Goal: Obtain resource: Download file/media

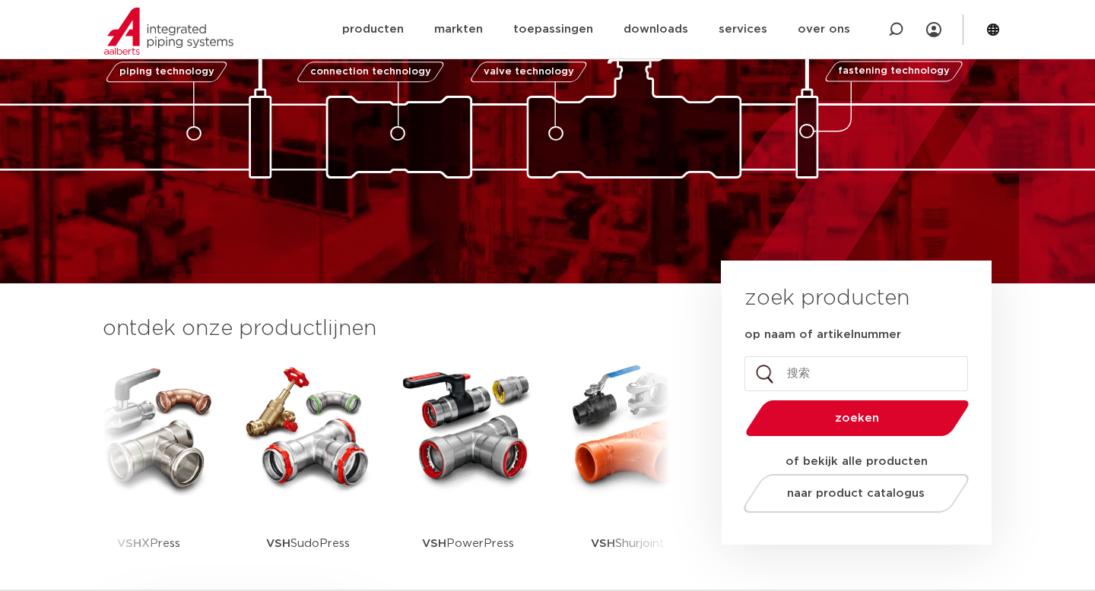
scroll to position [144, 0]
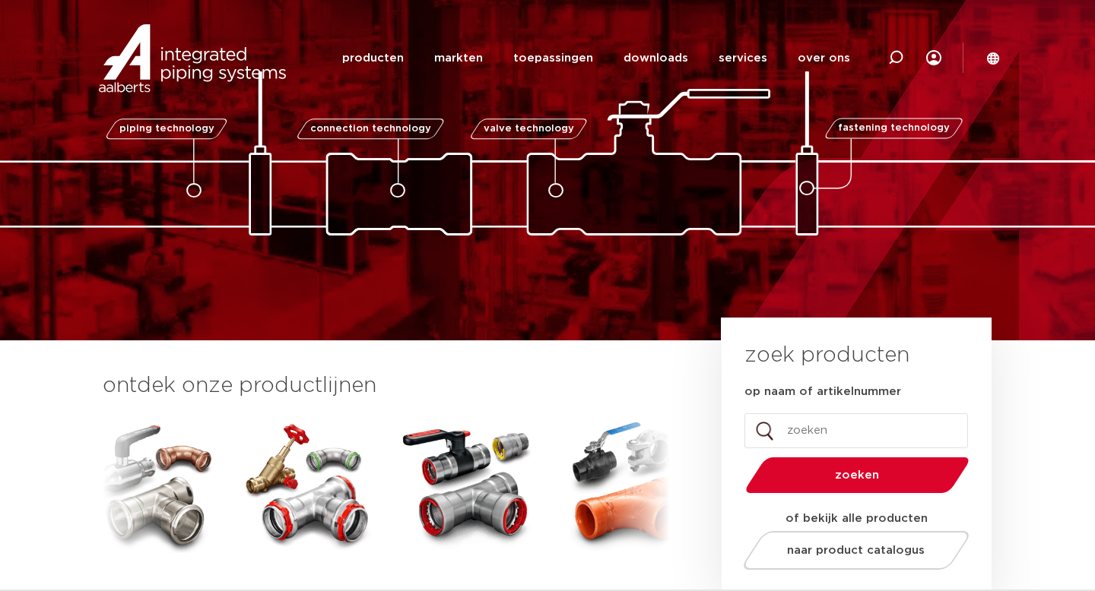
click at [802, 414] on input "op naam of artikelnummer" at bounding box center [855, 430] width 223 height 35
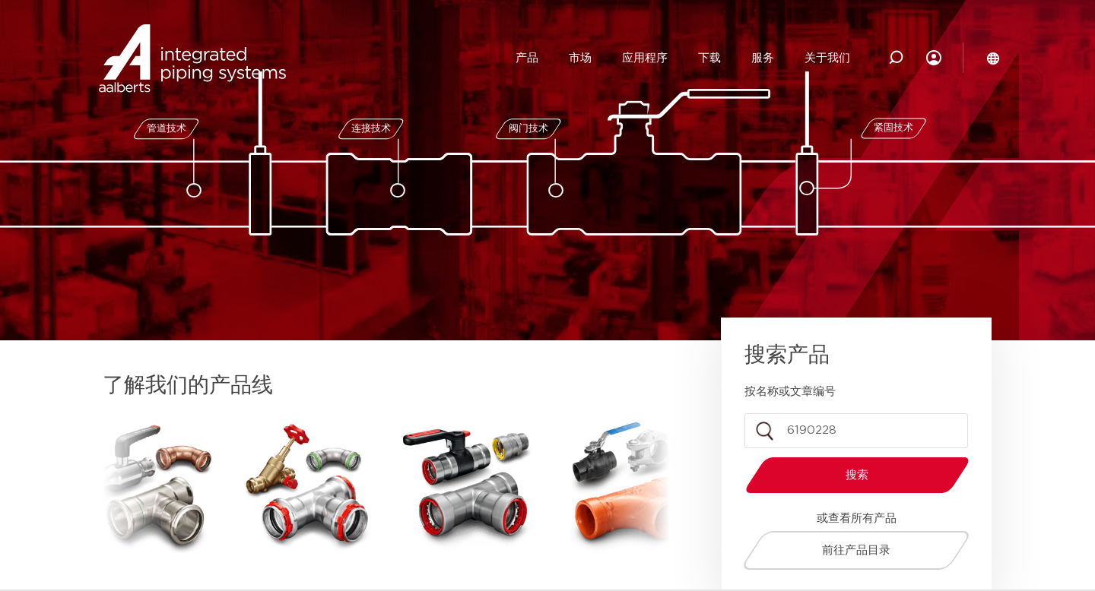
type input "6190228"
click at [740, 456] on button "搜索" at bounding box center [858, 475] width 236 height 39
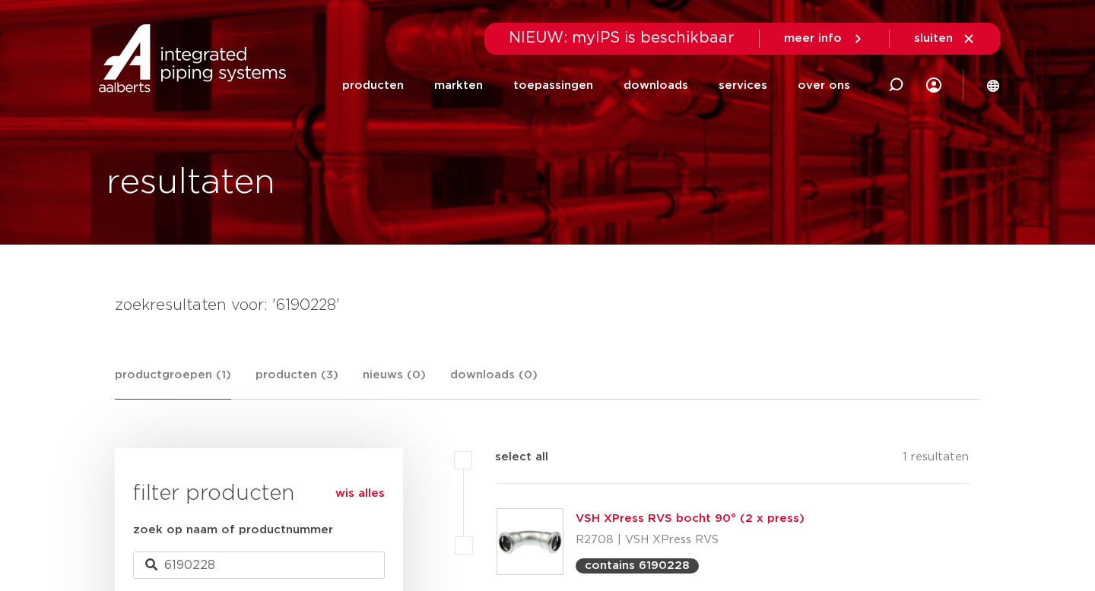
click at [546, 547] on img at bounding box center [529, 541] width 65 height 65
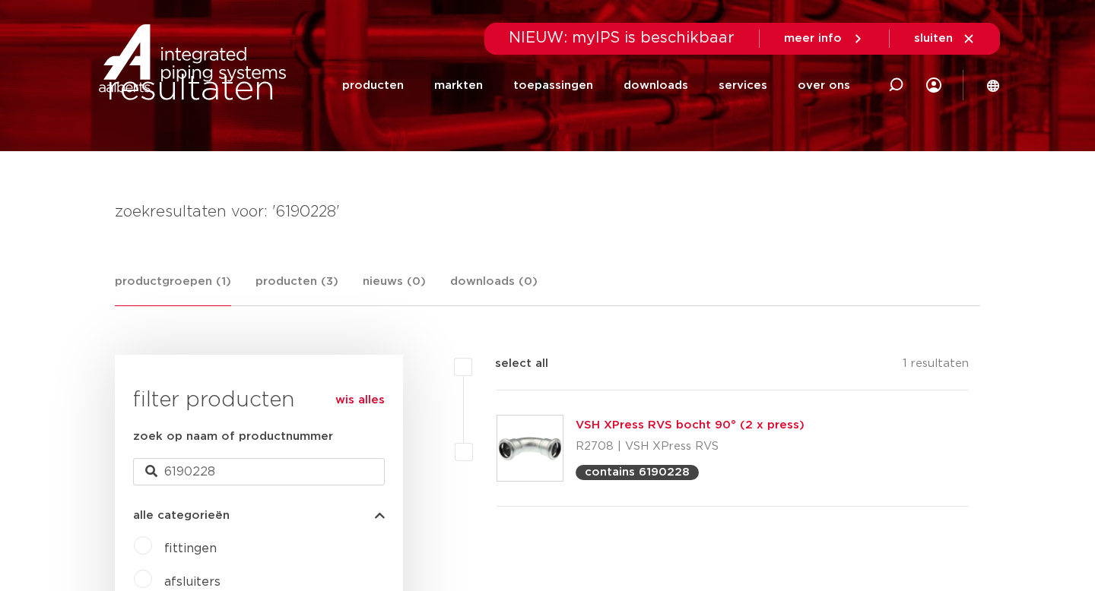
scroll to position [116, 0]
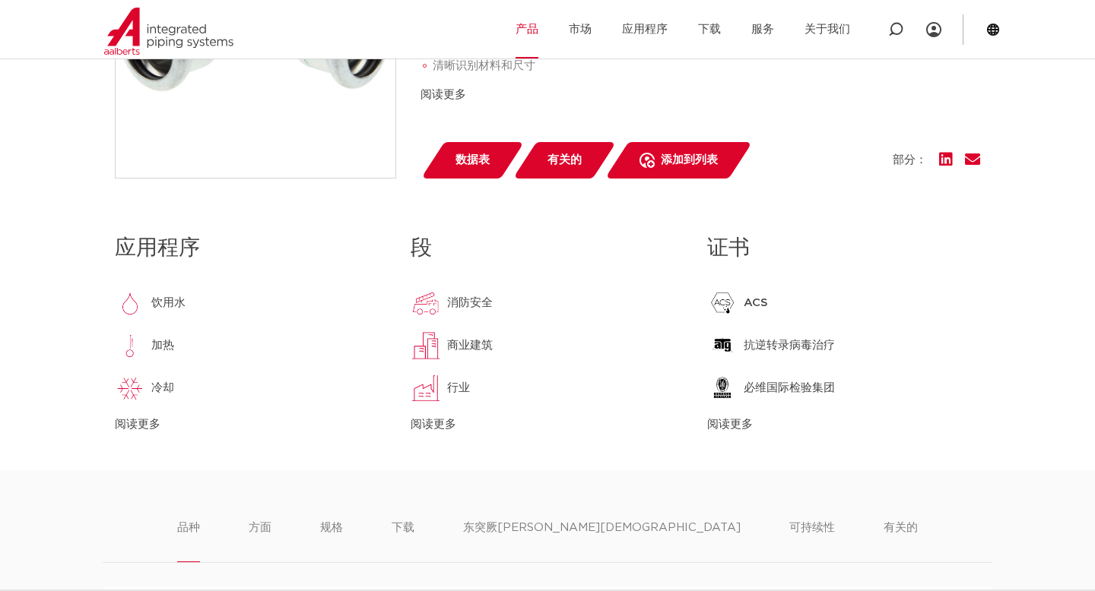
scroll to position [542, 0]
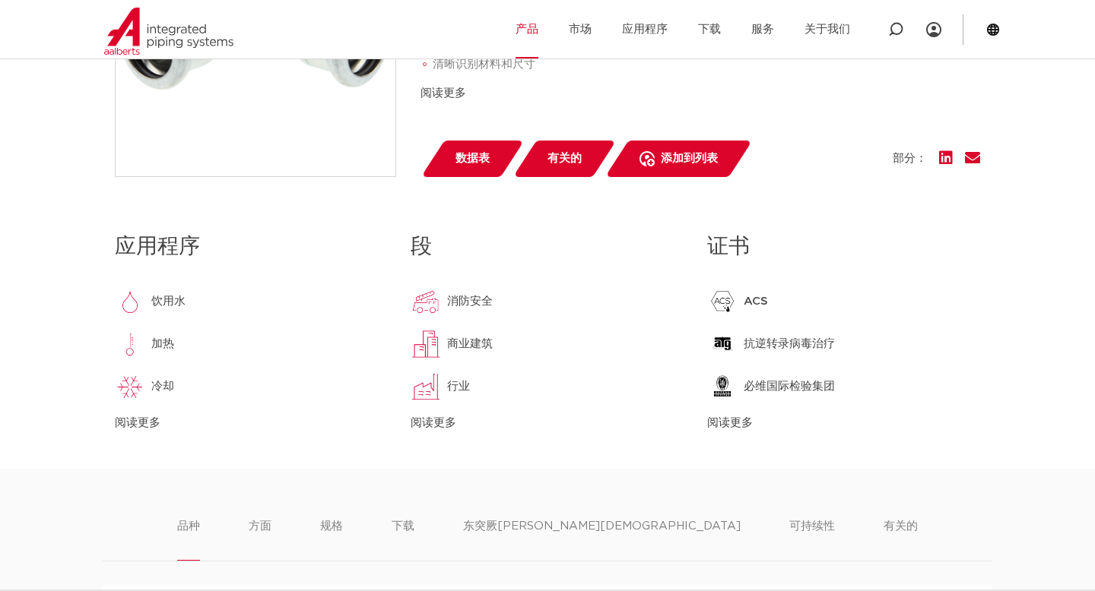
click at [731, 469] on div "应用程序 饮用水 加热 冷却 蒸汽 压缩空气 太阳能安装 洒水器 干式立管 真空 阅读更多 阅读更少 段 消防安全 商业建筑 行业 造船 阅读更多" at bounding box center [547, 347] width 888 height 243
click at [729, 429] on font "阅读更多" at bounding box center [730, 422] width 46 height 11
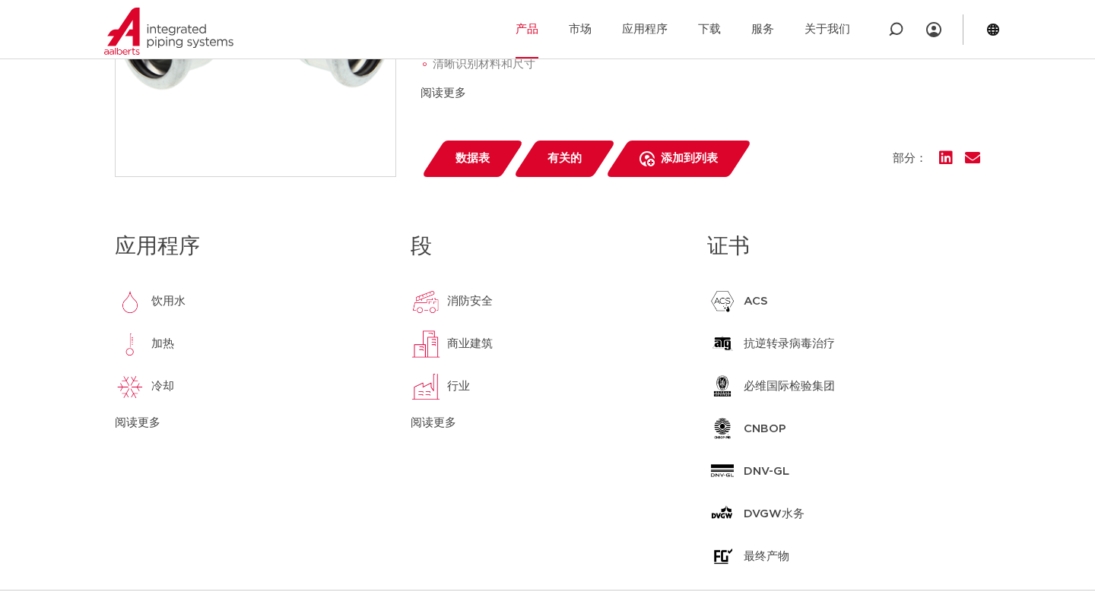
click at [141, 429] on font "阅读更多" at bounding box center [138, 422] width 46 height 11
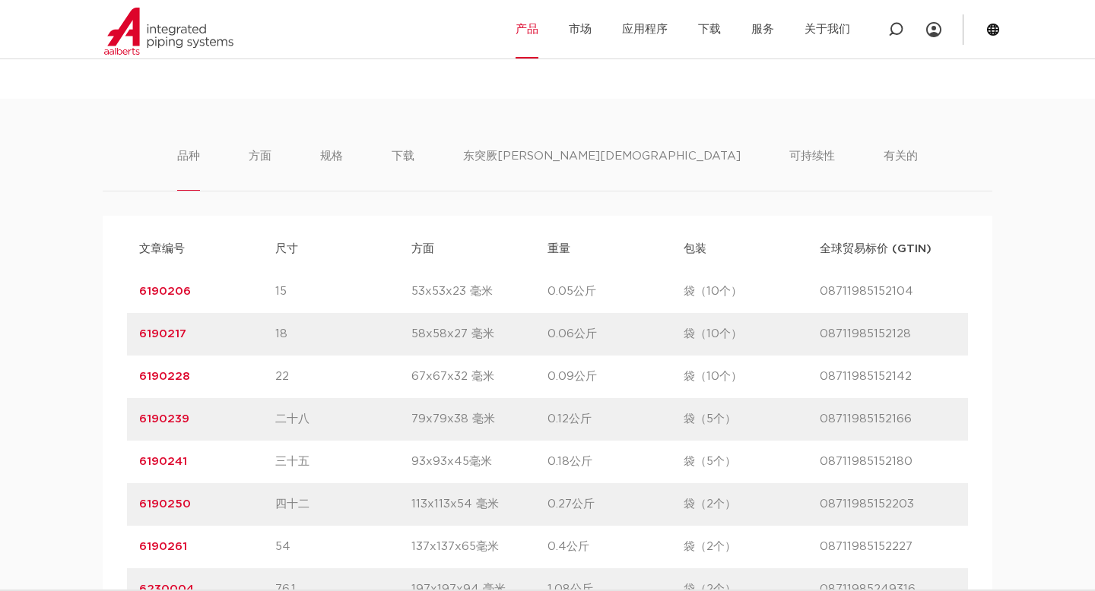
scroll to position [1972, 0]
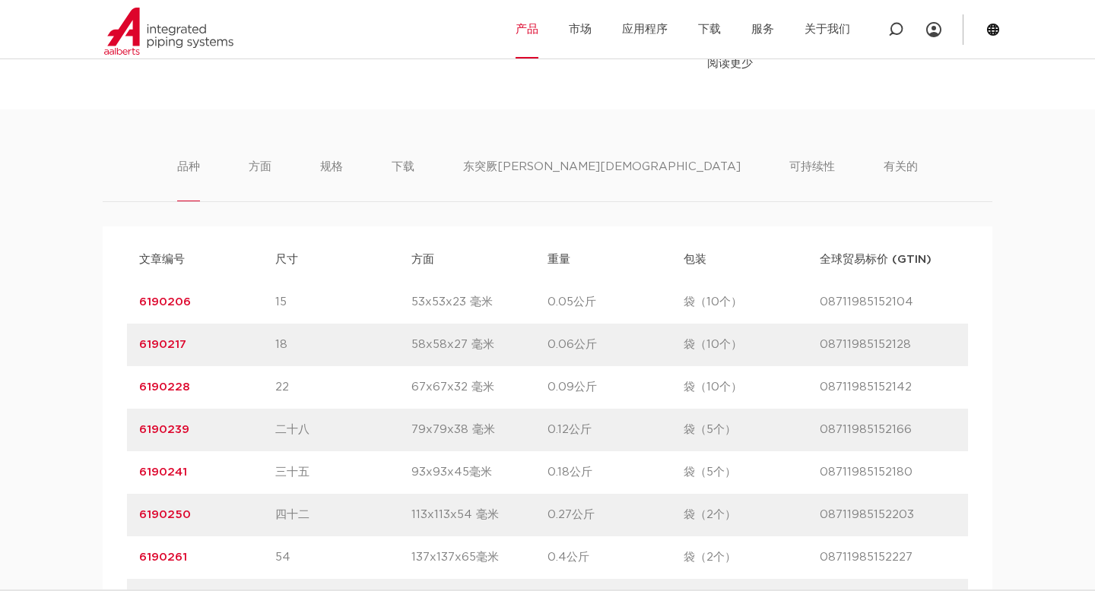
click at [497, 192] on ul "品种 方面 规格 下载 东突厥斯坦伊斯兰运动 可持续性 有关的" at bounding box center [547, 179] width 740 height 43
click at [414, 173] on font "下载" at bounding box center [402, 166] width 23 height 11
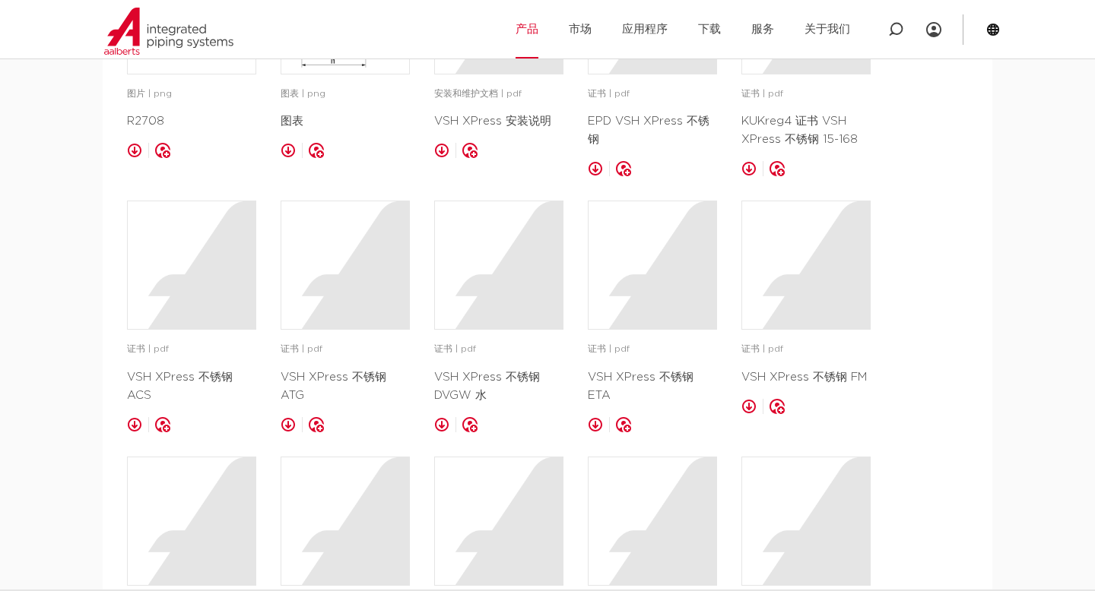
scroll to position [2270, 0]
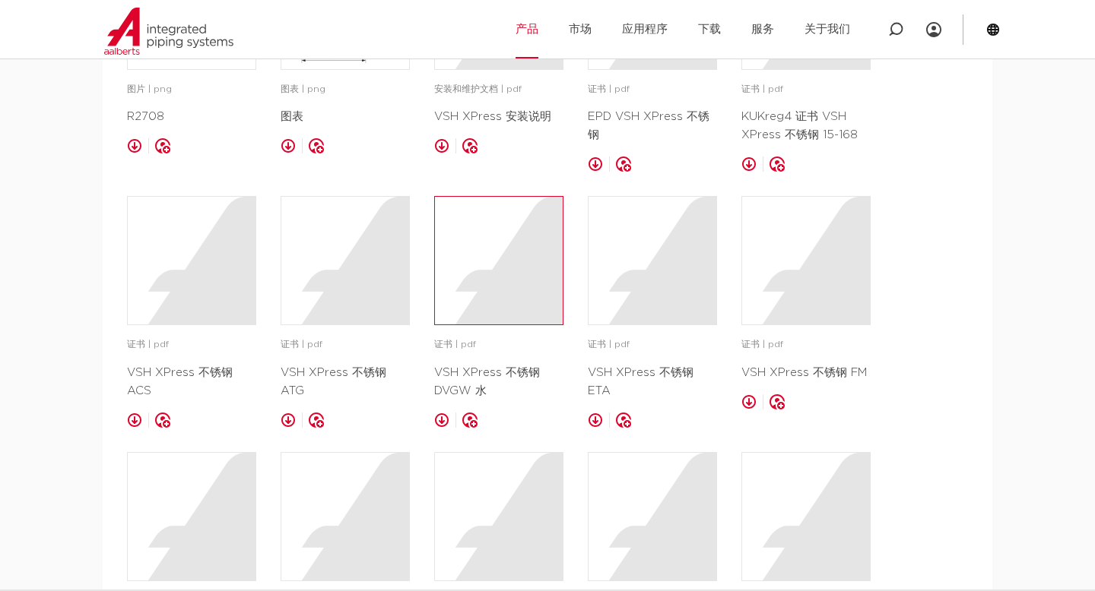
click at [506, 308] on div at bounding box center [499, 261] width 128 height 128
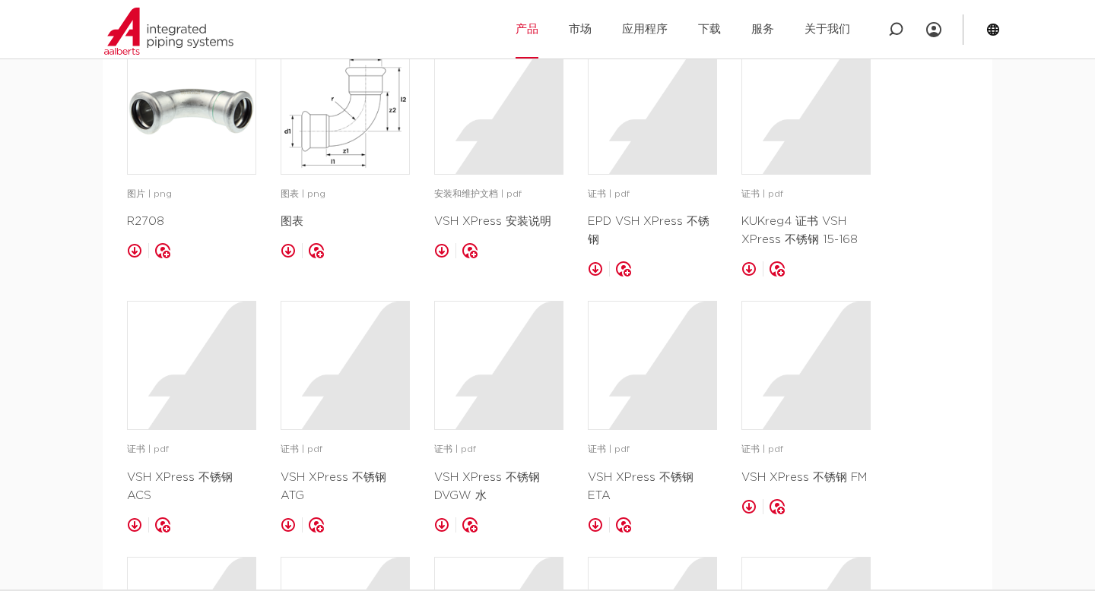
scroll to position [2162, 0]
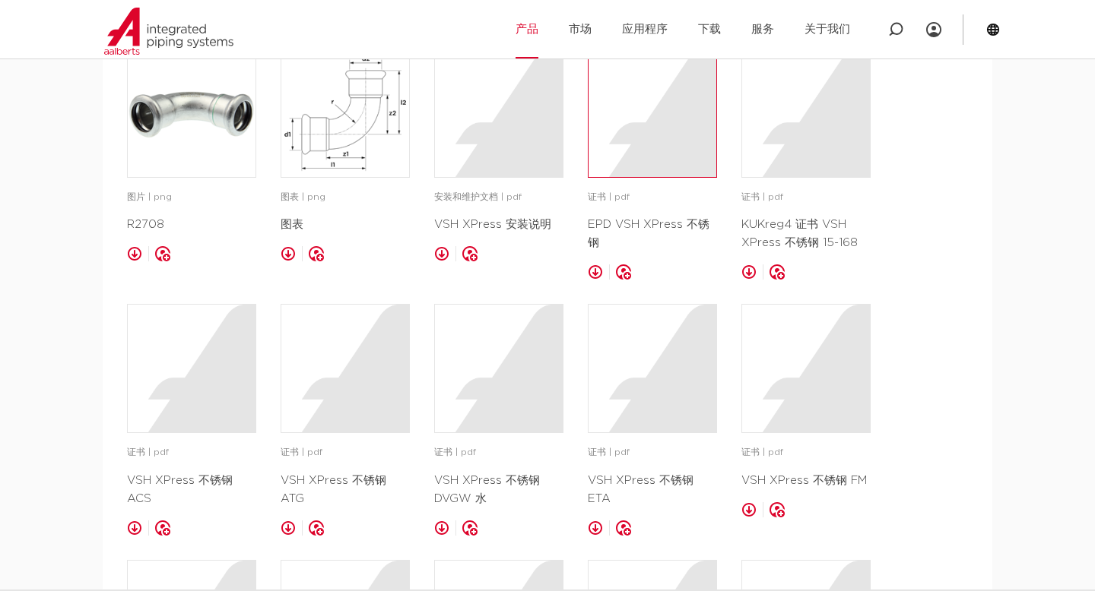
click at [649, 177] on div at bounding box center [652, 113] width 128 height 128
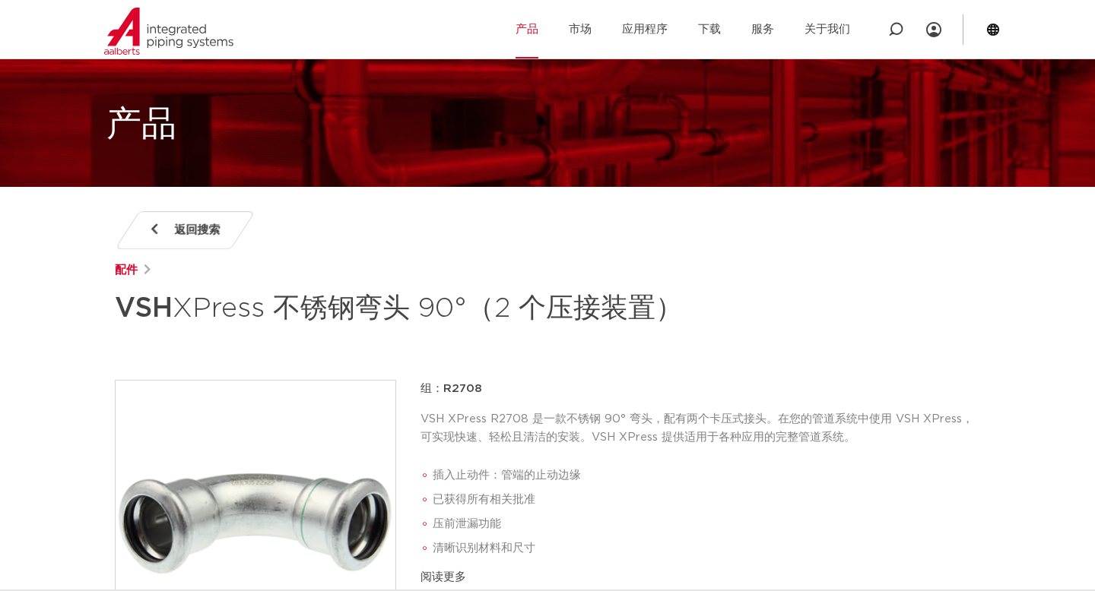
scroll to position [0, 0]
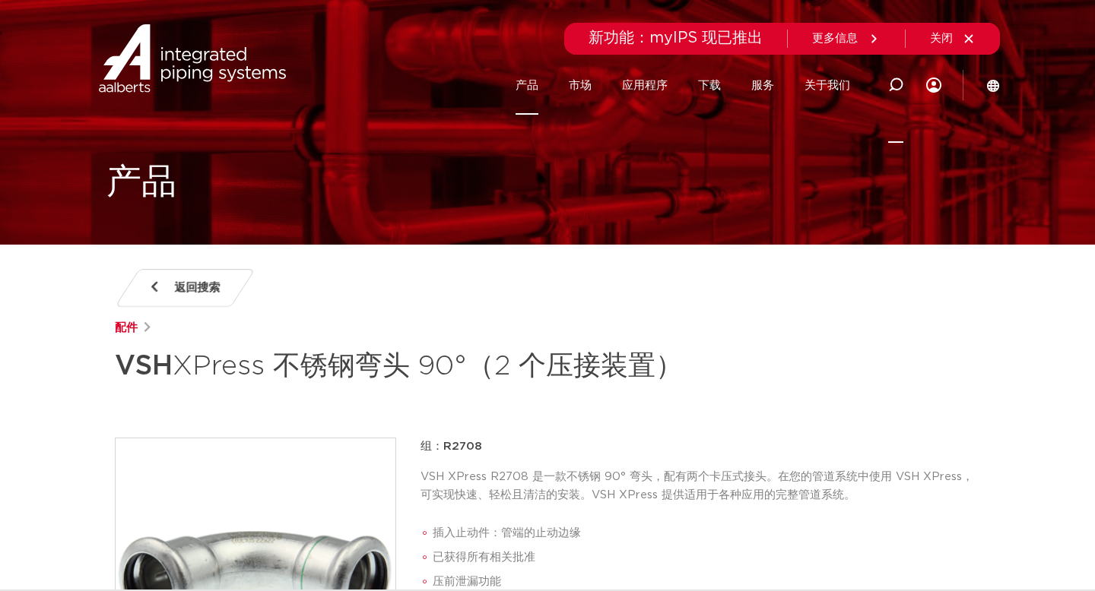
click at [894, 86] on icon at bounding box center [895, 85] width 15 height 15
type input "1206380"
click button "搜索" at bounding box center [0, 0] width 0 height 0
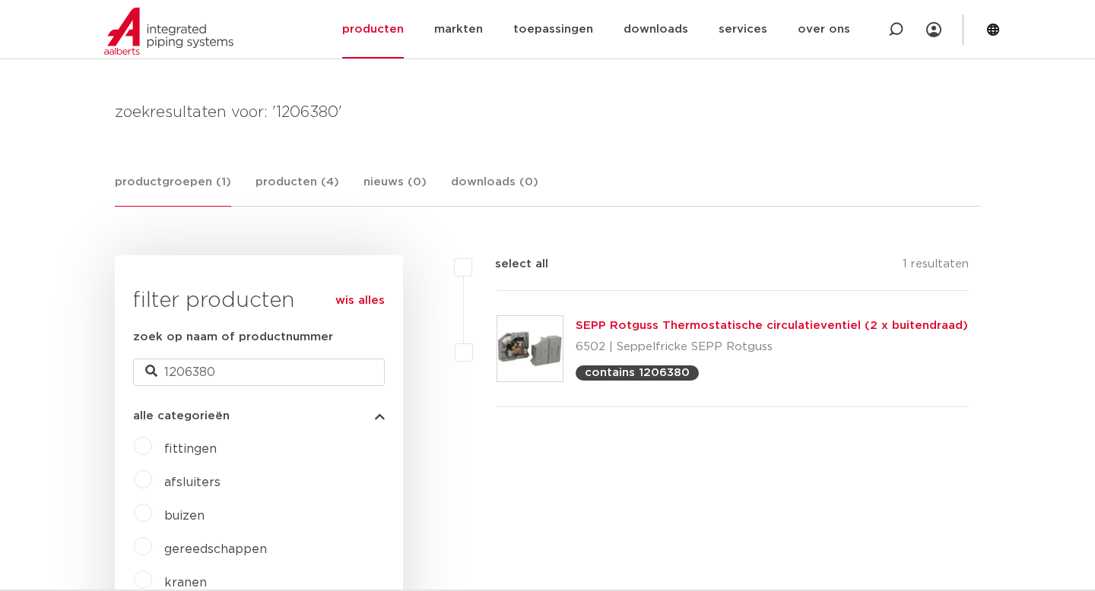
click at [537, 353] on img at bounding box center [529, 348] width 65 height 65
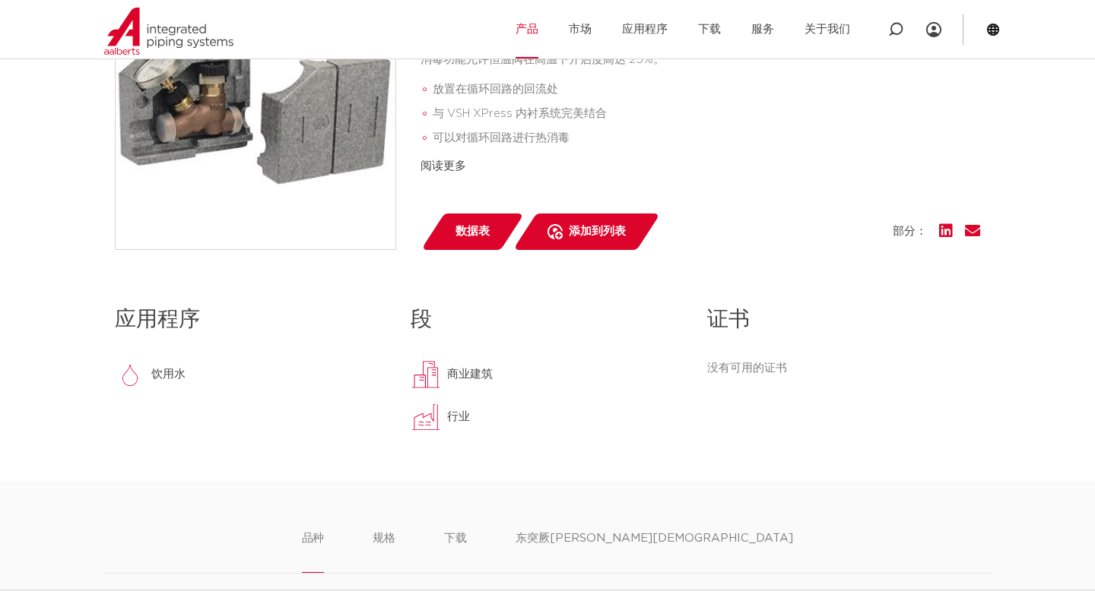
scroll to position [476, 0]
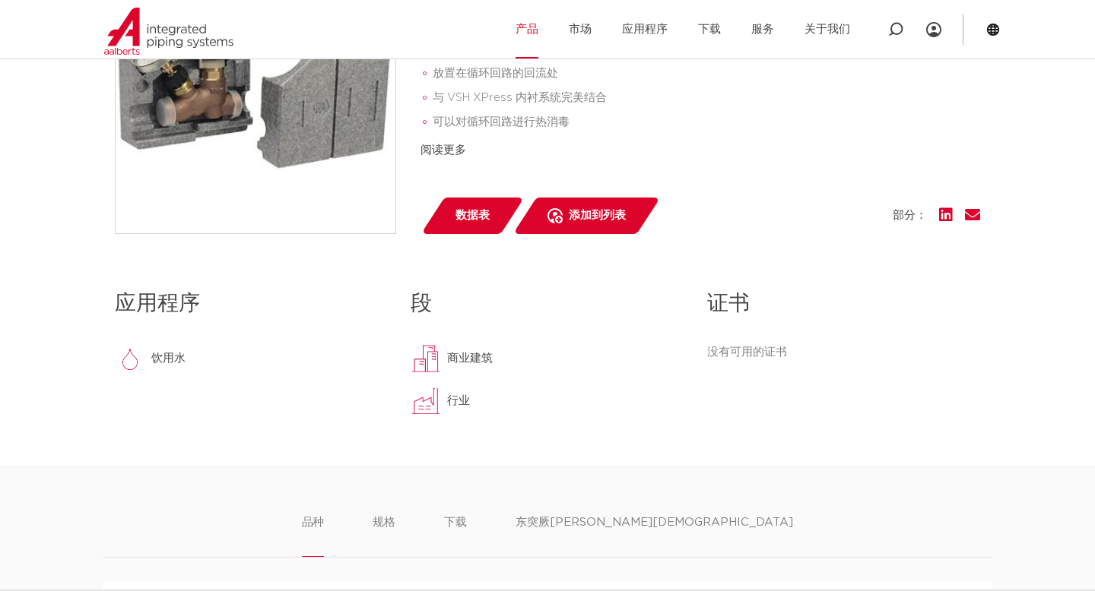
drag, startPoint x: 710, startPoint y: 350, endPoint x: 783, endPoint y: 351, distance: 73.0
click at [783, 351] on font "没有可用的证书" at bounding box center [747, 352] width 80 height 11
click at [680, 350] on div "商业建筑" at bounding box center [546, 359] width 273 height 30
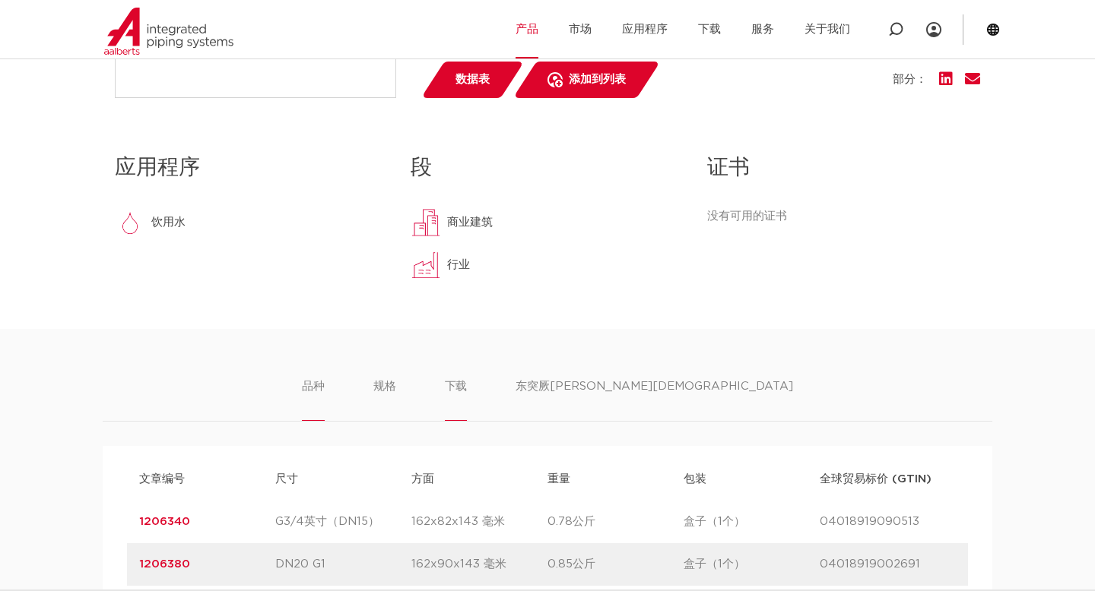
scroll to position [613, 0]
click at [467, 388] on font "下载" at bounding box center [456, 385] width 23 height 11
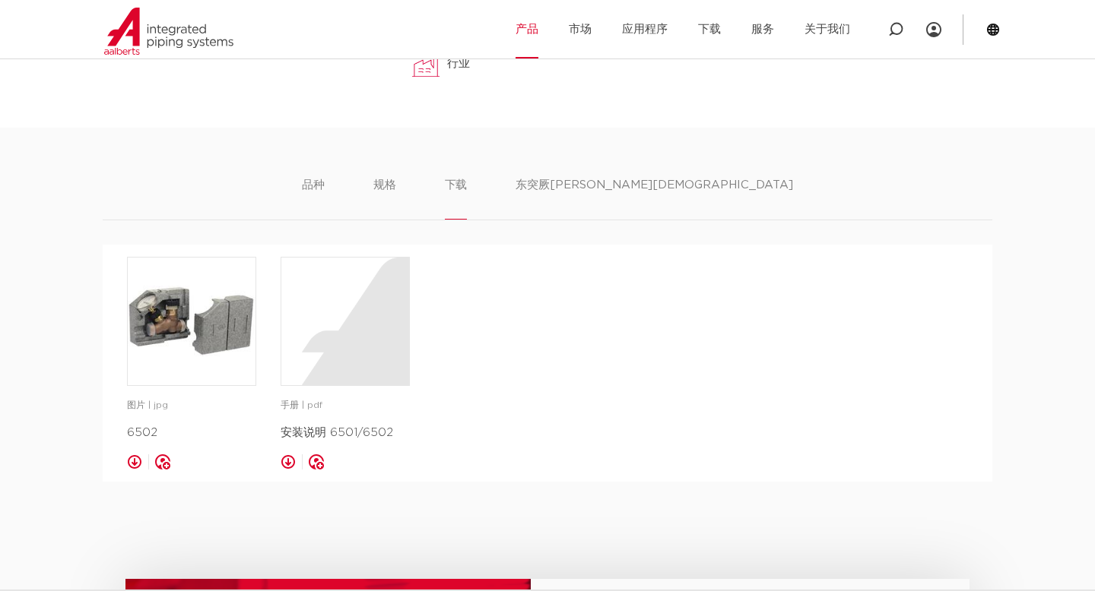
scroll to position [811, 0]
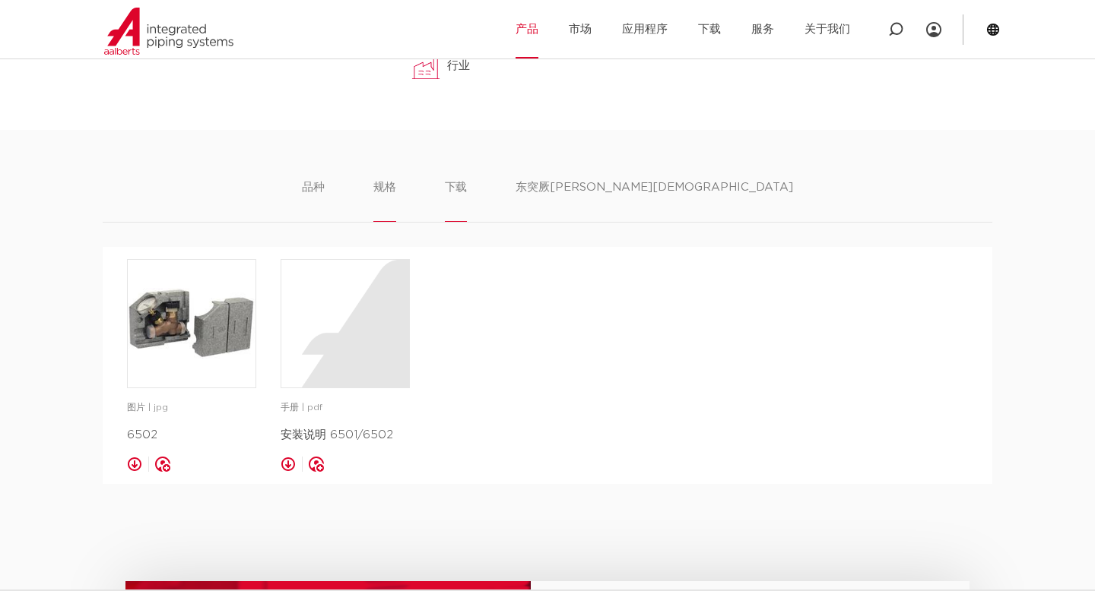
click at [396, 183] on font "规格" at bounding box center [384, 187] width 23 height 11
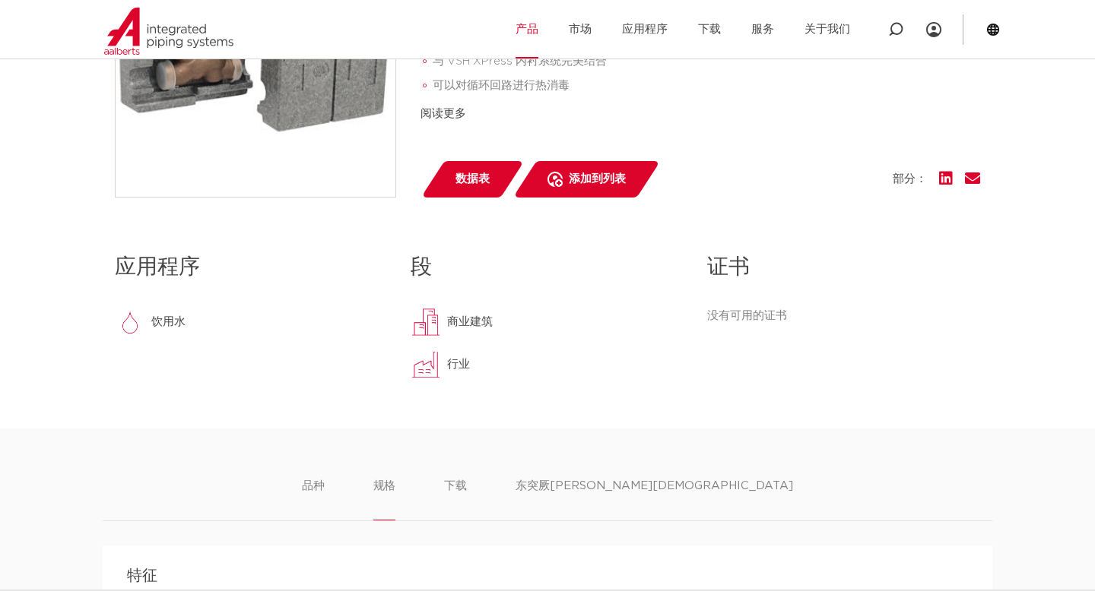
scroll to position [545, 0]
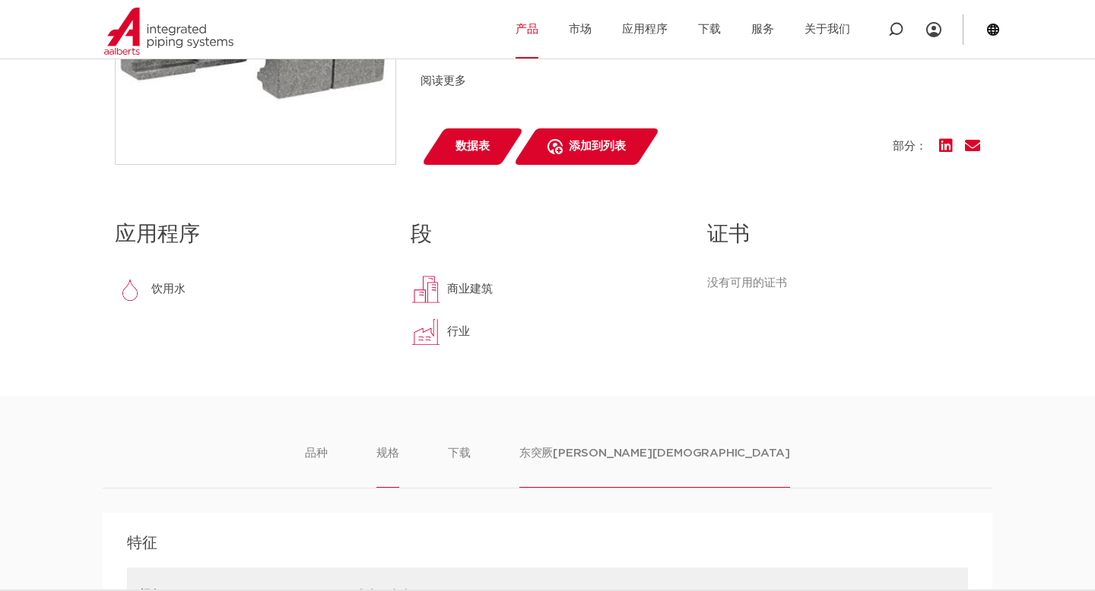
click at [619, 459] on li "东突厥[PERSON_NAME][DEMOGRAPHIC_DATA]" at bounding box center [654, 466] width 271 height 43
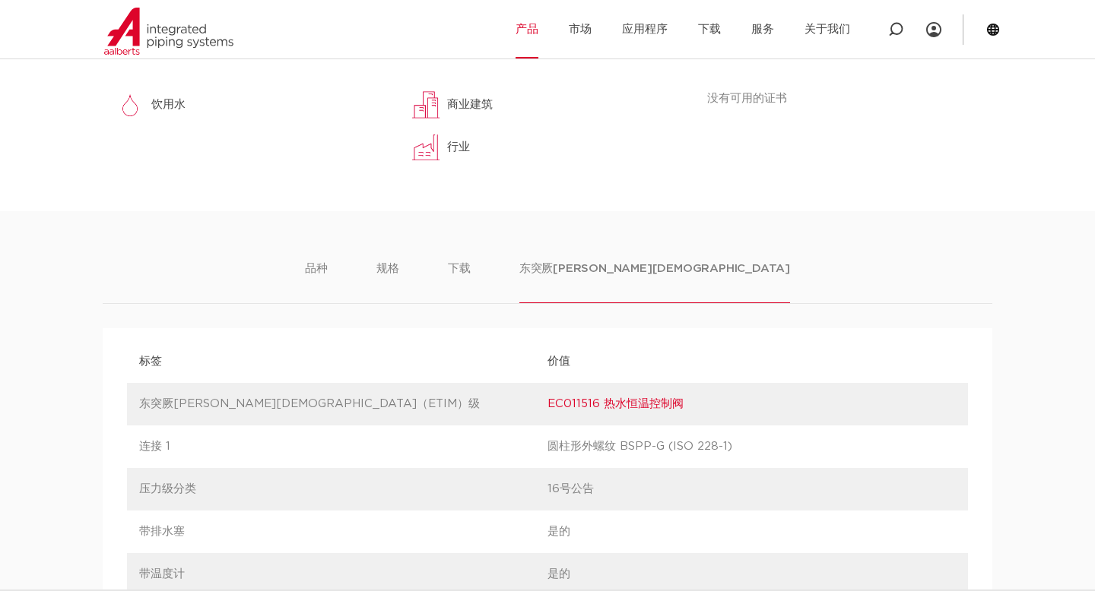
scroll to position [690, 0]
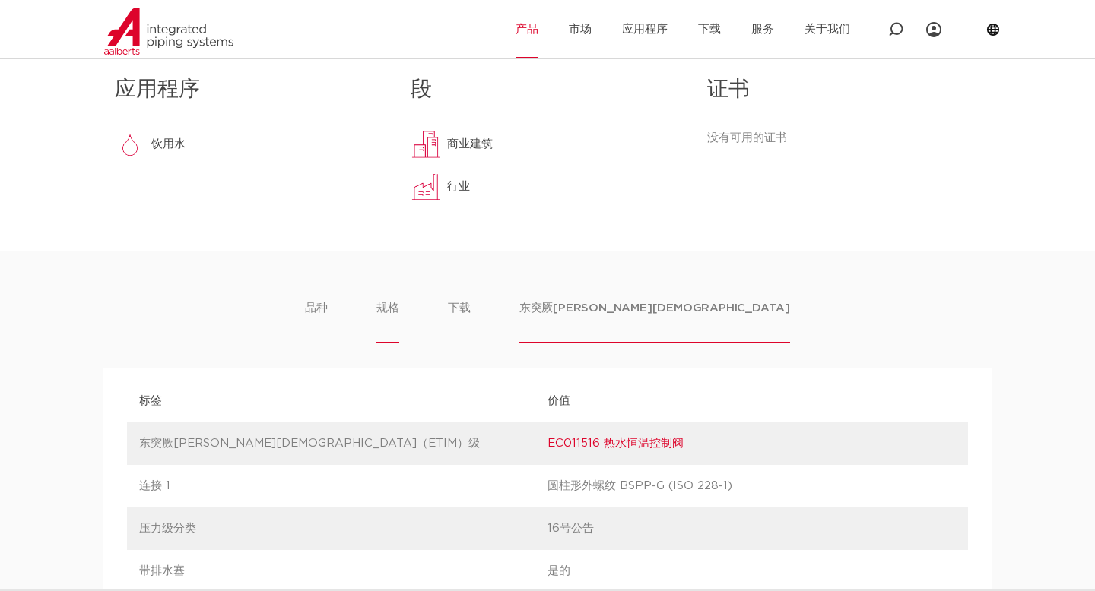
click at [399, 307] on font "规格" at bounding box center [387, 308] width 23 height 11
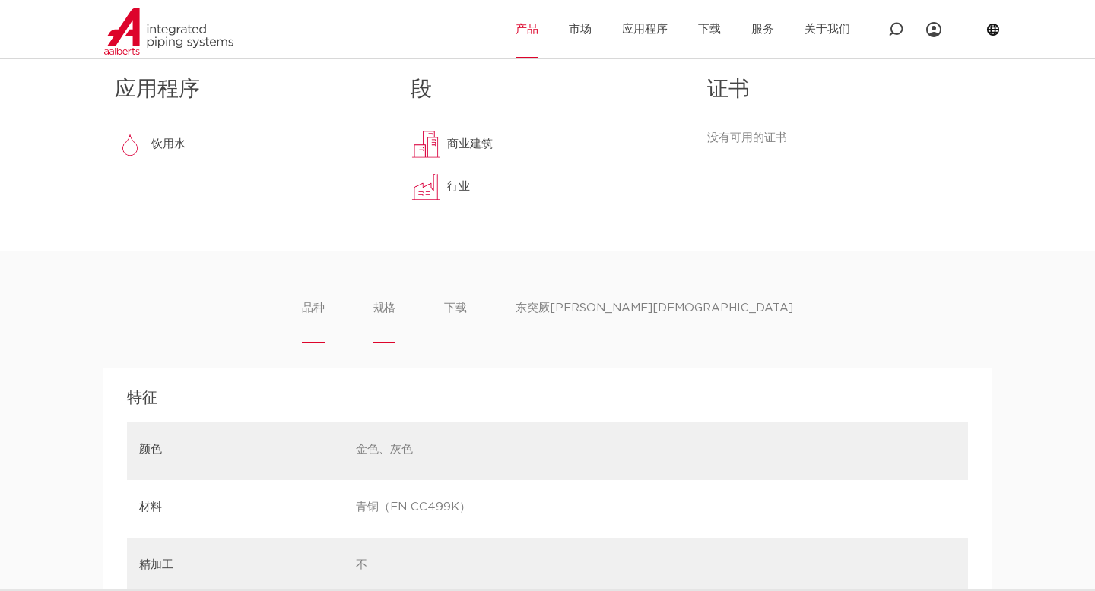
click at [325, 304] on font "品种" at bounding box center [313, 308] width 23 height 11
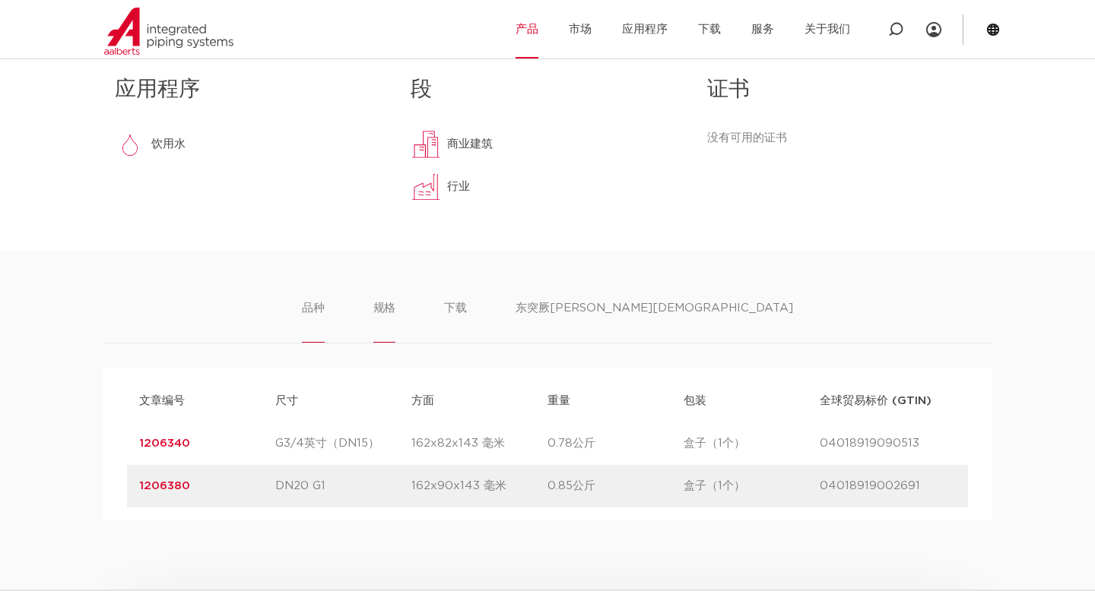
click at [396, 304] on font "规格" at bounding box center [384, 308] width 23 height 11
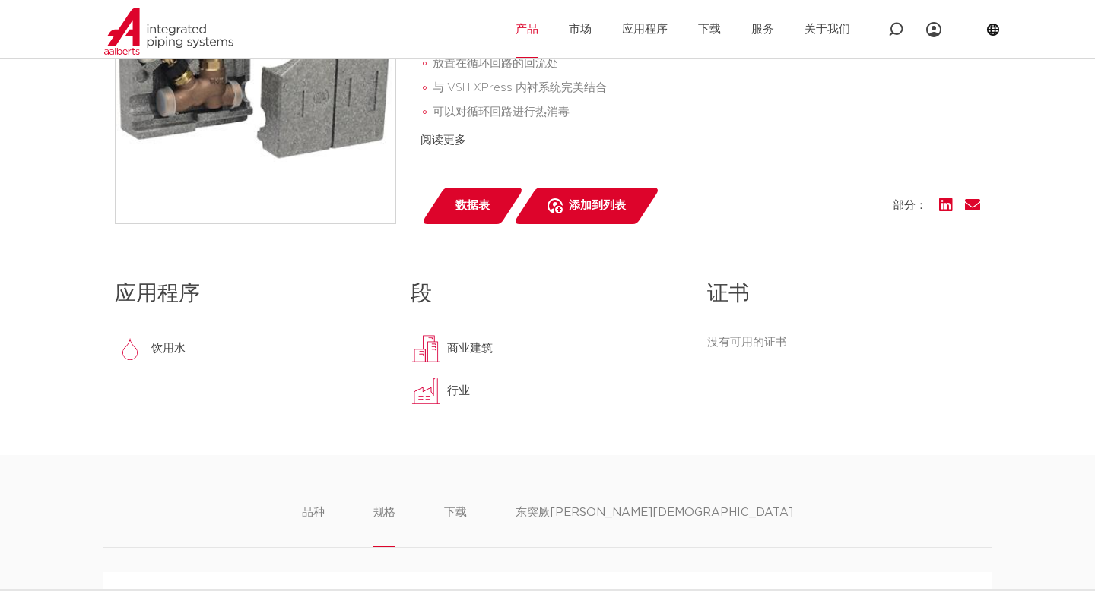
scroll to position [476, 0]
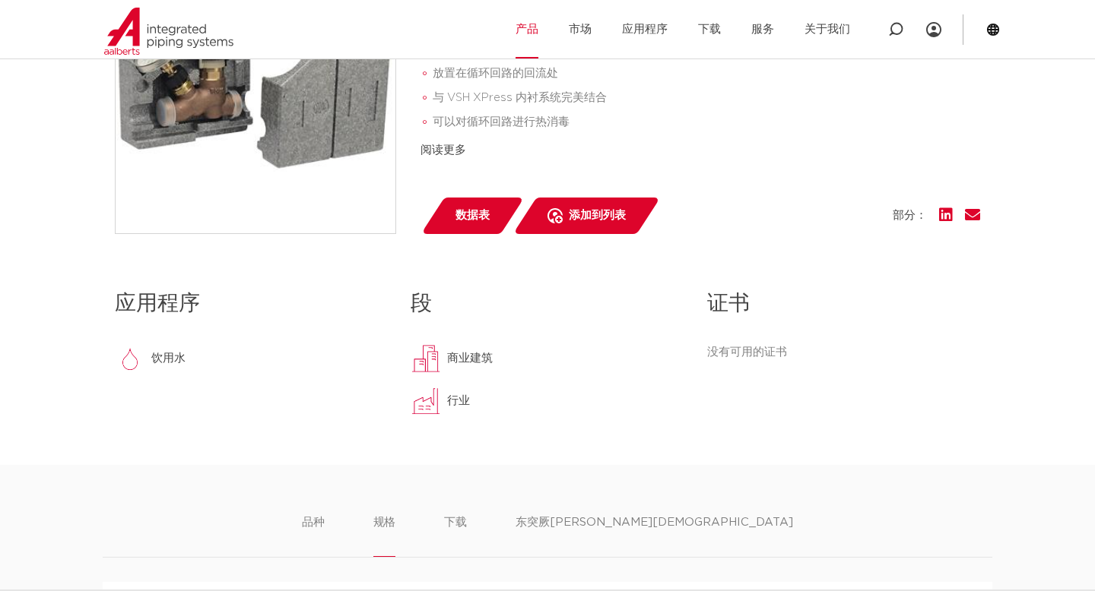
click at [759, 347] on font "没有可用的证书" at bounding box center [747, 352] width 80 height 11
click at [658, 363] on div "商业建筑" at bounding box center [546, 359] width 273 height 30
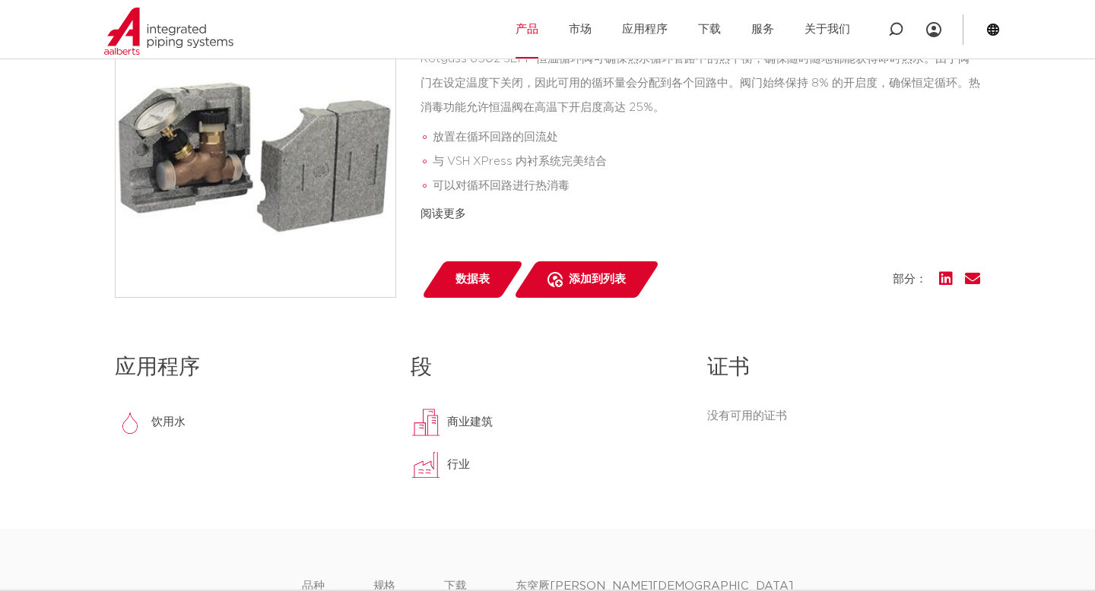
scroll to position [405, 0]
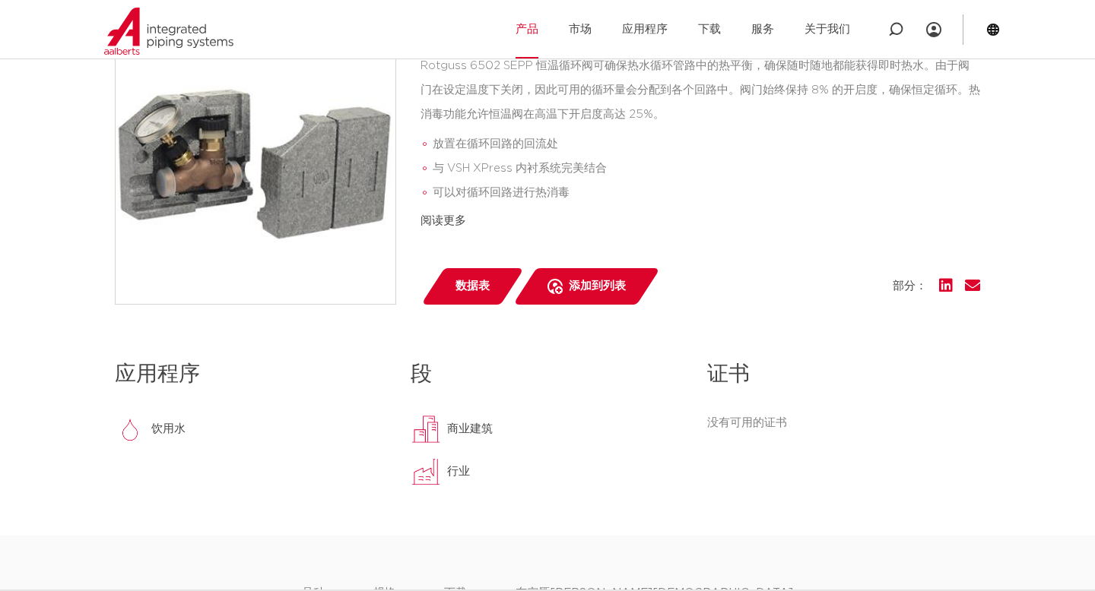
drag, startPoint x: 720, startPoint y: 424, endPoint x: 814, endPoint y: 424, distance: 94.3
click at [816, 424] on p "没有可用的证书" at bounding box center [843, 423] width 273 height 18
